Goal: Transaction & Acquisition: Subscribe to service/newsletter

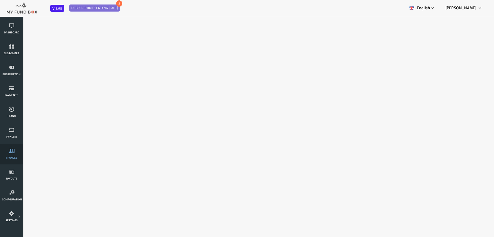
select select "100"
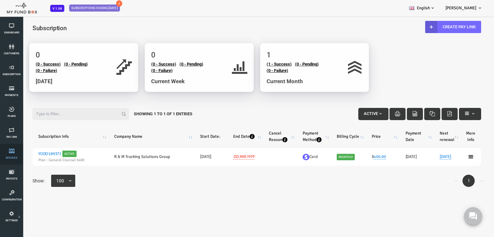
click at [13, 152] on icon at bounding box center [11, 150] width 19 height 5
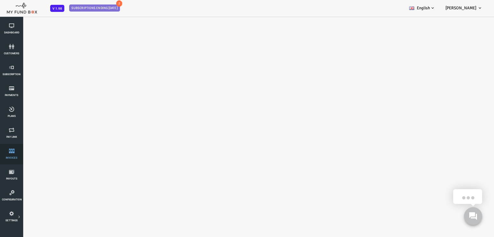
select select "100"
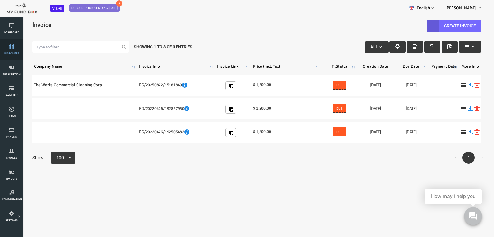
click at [8, 49] on link "customers" at bounding box center [11, 50] width 19 height 21
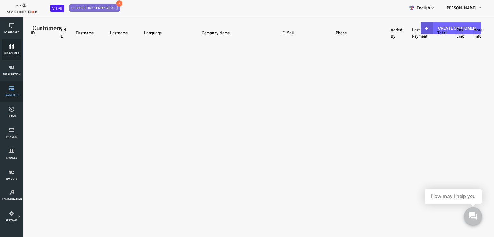
select select "100"
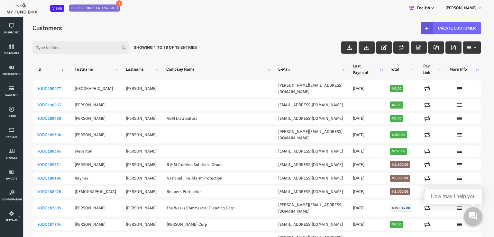
click at [52, 48] on input "Filter:" at bounding box center [61, 47] width 96 height 12
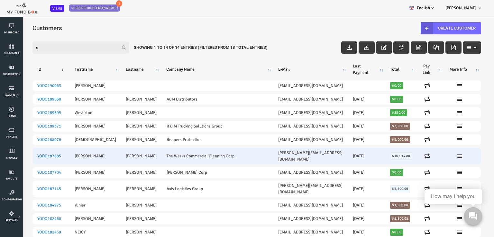
type input "s"
click at [21, 154] on link "YODO187885" at bounding box center [30, 156] width 24 height 5
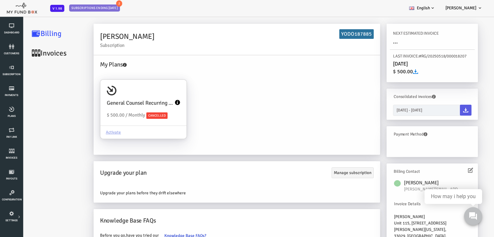
scroll to position [26, 0]
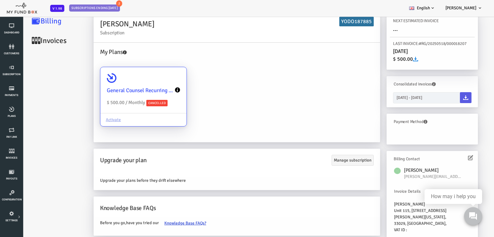
click at [117, 79] on div "General Counsel Recurring Monthly Plan $ 500.00 / Monthly Cancelled" at bounding box center [124, 90] width 86 height 46
click at [152, 79] on input "General Counsel Recurring Monthly Plan $ 500.00 / Monthly Cancelled Activate" at bounding box center [158, 76] width 13 height 13
radio input "true"
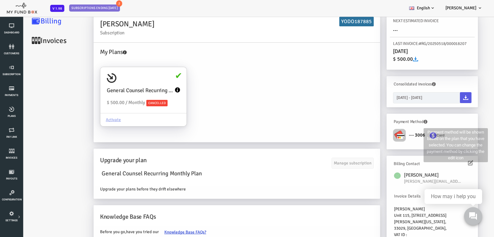
click at [404, 120] on icon at bounding box center [406, 122] width 4 height 4
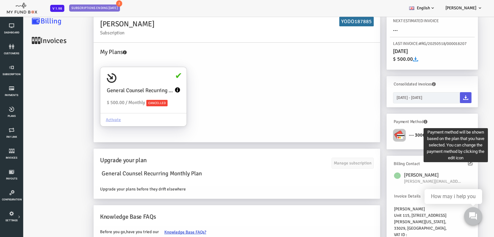
click at [406, 121] on icon at bounding box center [406, 122] width 4 height 4
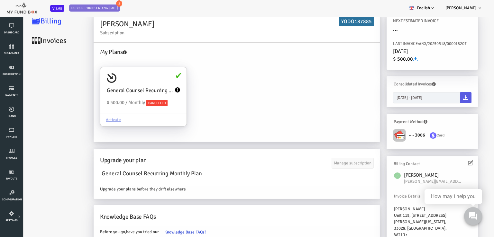
click at [417, 135] on label "Card" at bounding box center [416, 135] width 17 height 8
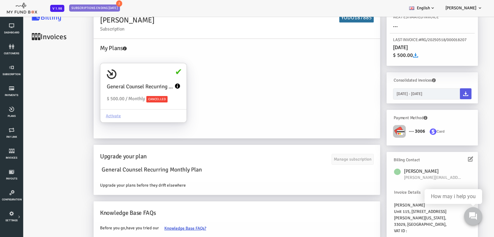
scroll to position [31, 0]
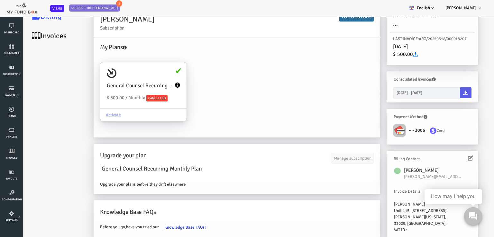
click at [379, 125] on img at bounding box center [379, 130] width 13 height 13
click at [380, 129] on img at bounding box center [379, 130] width 13 height 13
click at [390, 130] on label "···· 3006" at bounding box center [396, 129] width 18 height 9
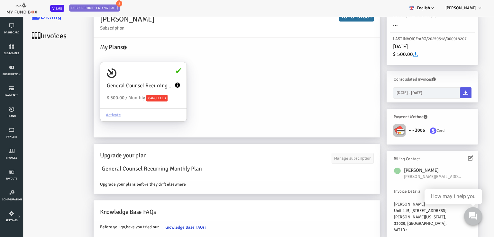
click at [410, 131] on img at bounding box center [413, 131] width 7 height 6
click at [424, 131] on label "Card" at bounding box center [416, 130] width 17 height 8
click at [423, 131] on label "Card" at bounding box center [416, 130] width 17 height 8
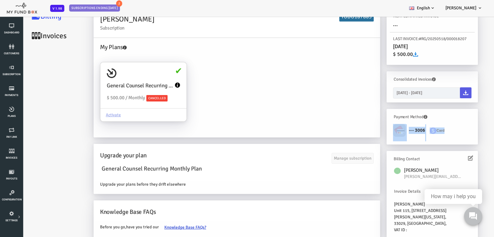
click at [442, 130] on div "···· 3006 Card" at bounding box center [412, 132] width 85 height 17
click at [452, 159] on icon at bounding box center [450, 158] width 5 height 5
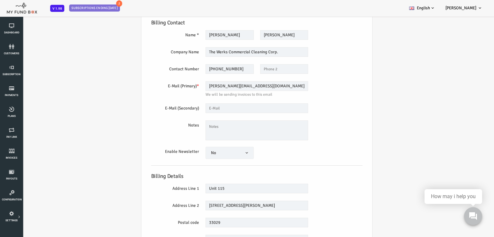
scroll to position [32, 0]
